Goal: Information Seeking & Learning: Learn about a topic

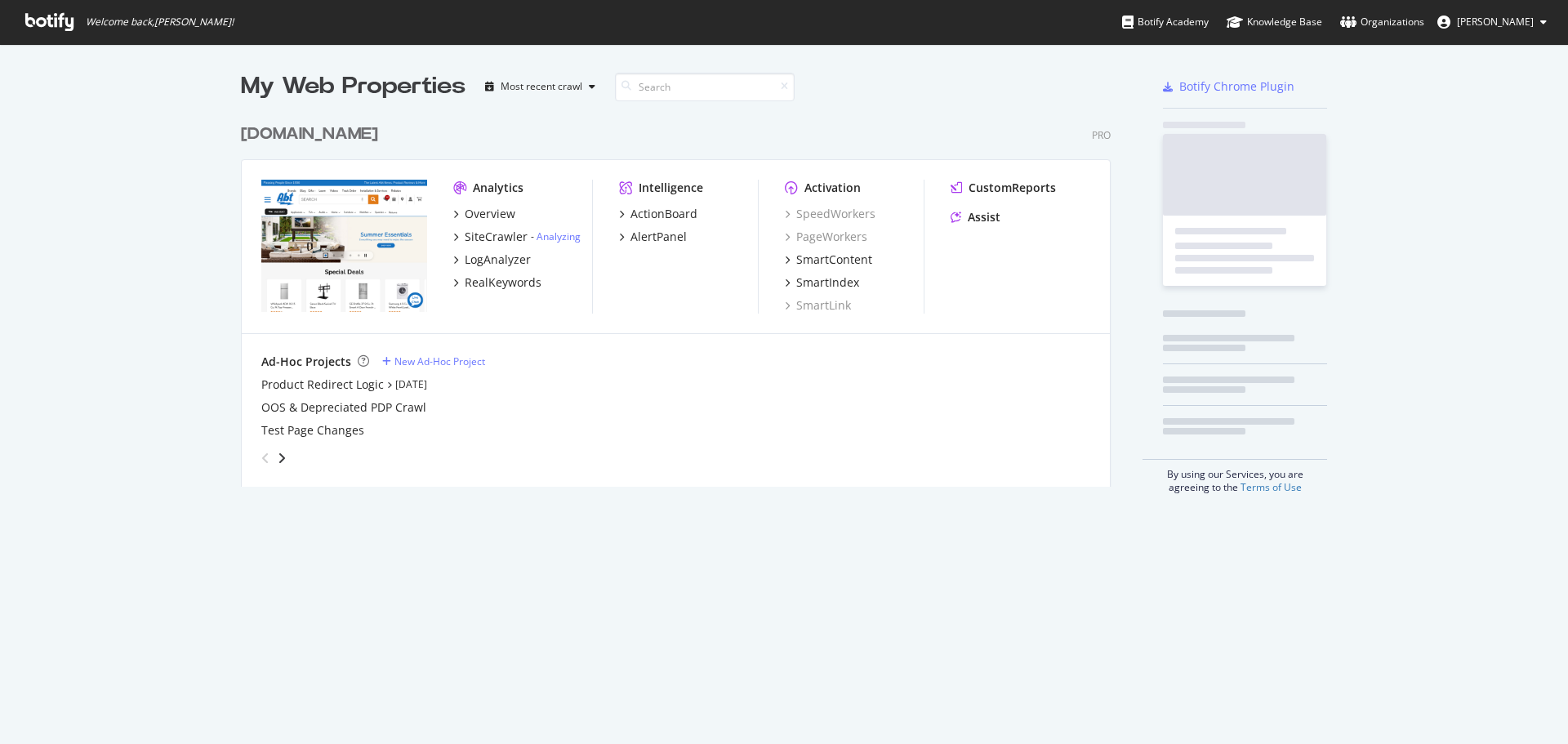
scroll to position [732, 1543]
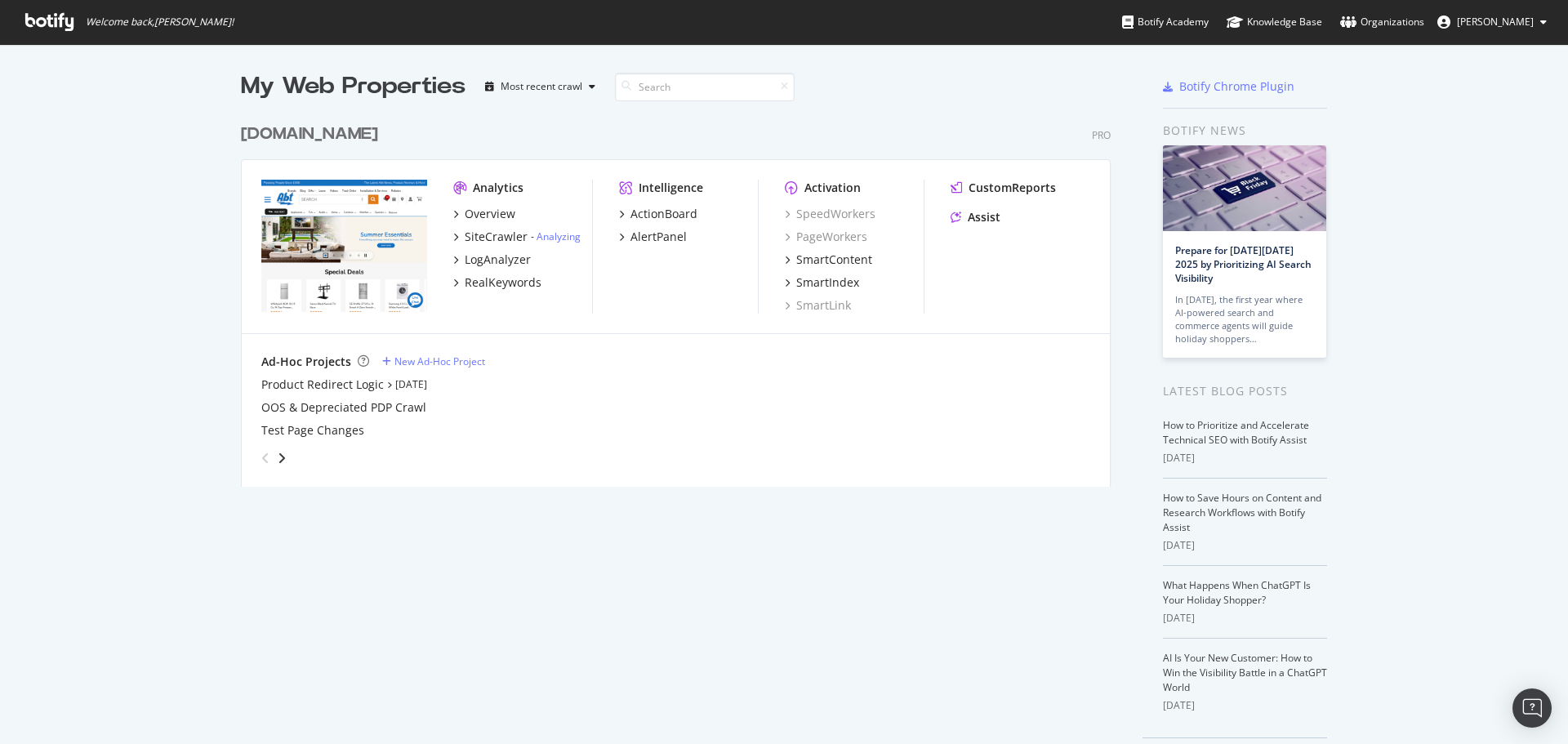
click at [974, 226] on div "CustomReports Assist" at bounding box center [1020, 205] width 140 height 52
click at [495, 285] on div "RealKeywords" at bounding box center [502, 282] width 77 height 17
